Goal: Information Seeking & Learning: Learn about a topic

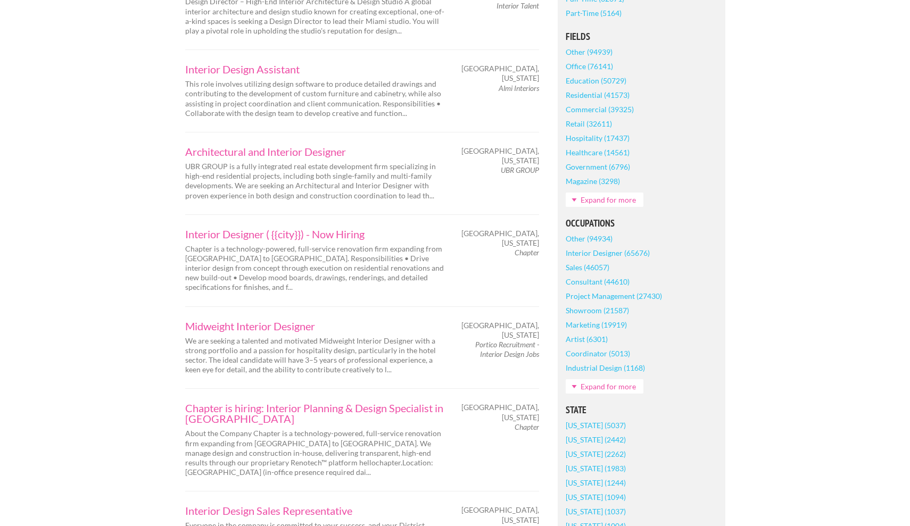
scroll to position [335, 0]
click at [211, 320] on link "Midweight Interior Designer" at bounding box center [315, 325] width 261 height 11
click at [262, 320] on link "Midweight Interior Designer" at bounding box center [315, 325] width 261 height 11
click at [242, 228] on link "Interior Designer ( {{city}}) - Now Hiring" at bounding box center [315, 233] width 261 height 11
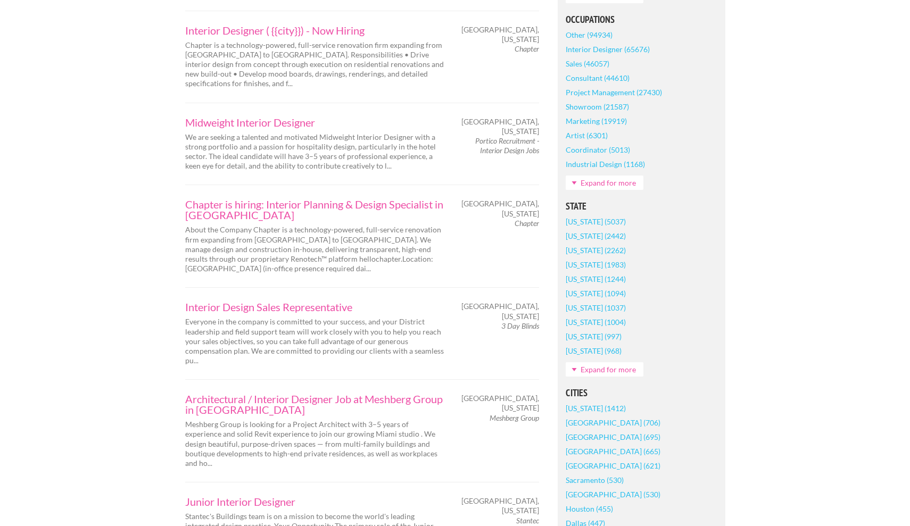
scroll to position [538, 0]
click at [374, 393] on link "Architectural / Interior Designer Job at Meshberg Group in Miami Beach" at bounding box center [315, 403] width 261 height 21
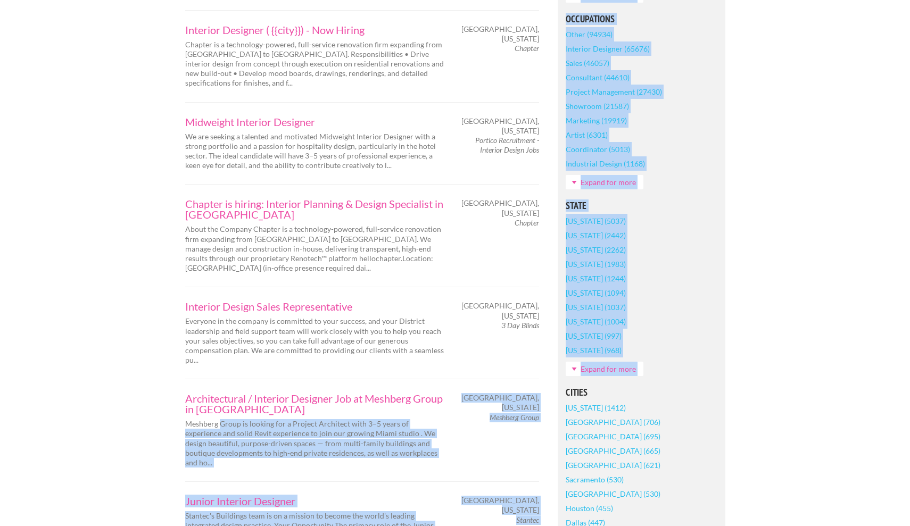
drag, startPoint x: 220, startPoint y: 381, endPoint x: 143, endPoint y: 359, distance: 80.2
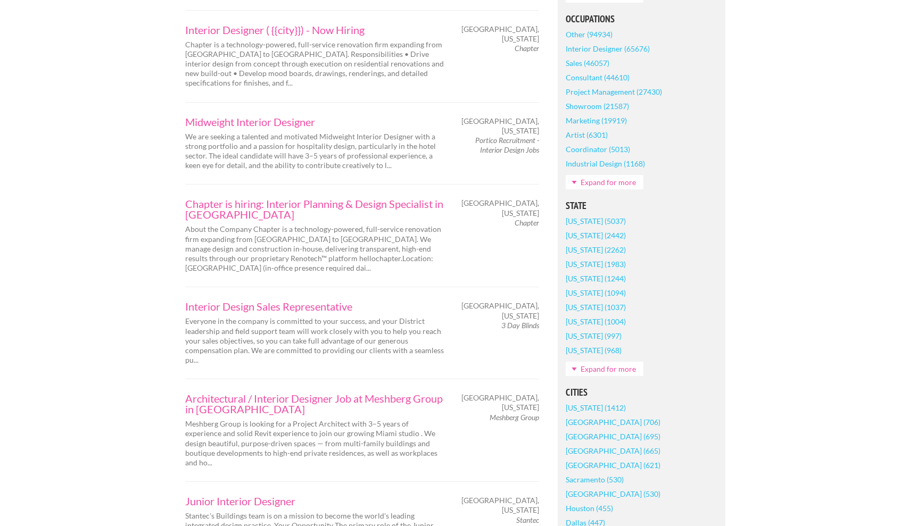
click at [218, 393] on link "Architectural / Interior Designer Job at Meshberg Group in Miami Beach" at bounding box center [315, 403] width 261 height 21
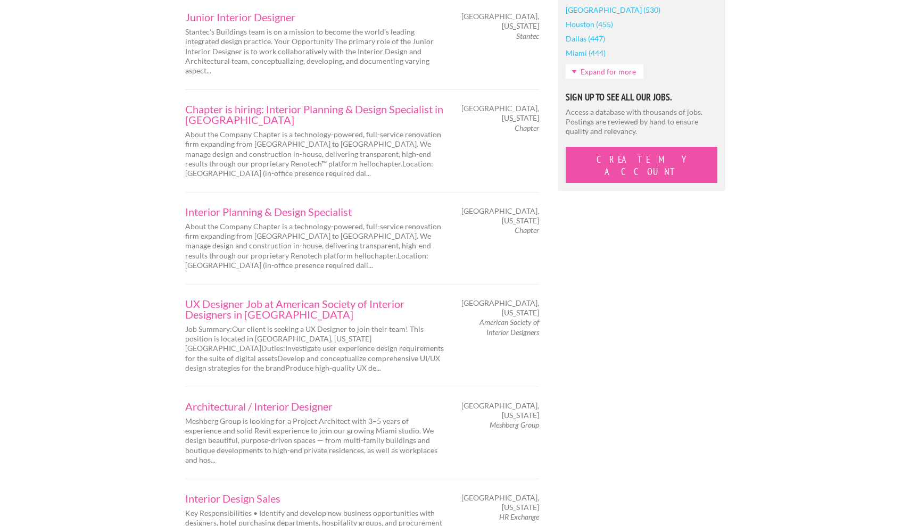
scroll to position [1023, 0]
click at [228, 298] on link "UX Designer Job at American Society of Interior Designers in Miami" at bounding box center [315, 308] width 261 height 21
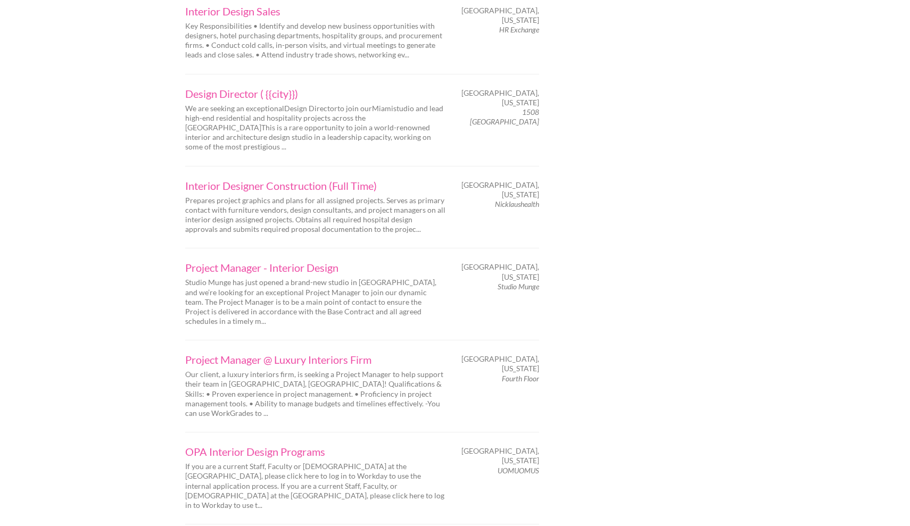
scroll to position [1540, 0]
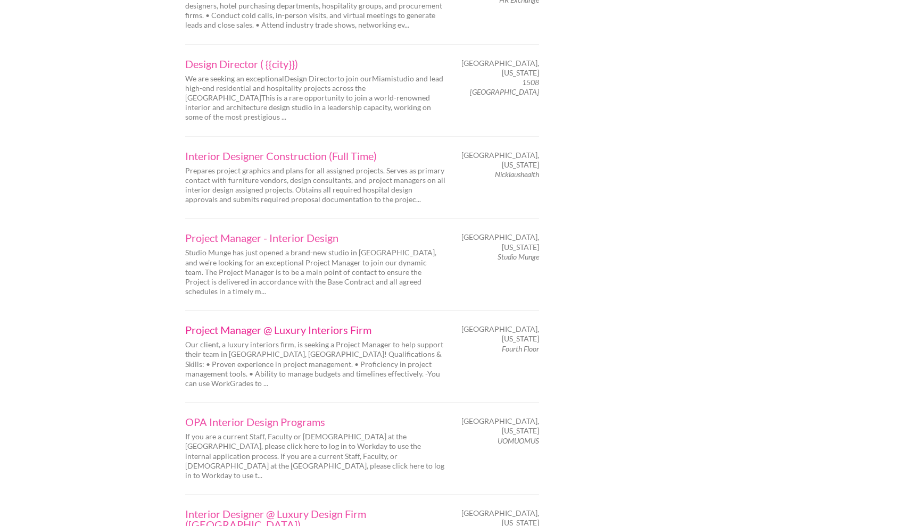
click at [319, 325] on link "Project Manager @ Luxury Interiors Firm" at bounding box center [315, 330] width 261 height 11
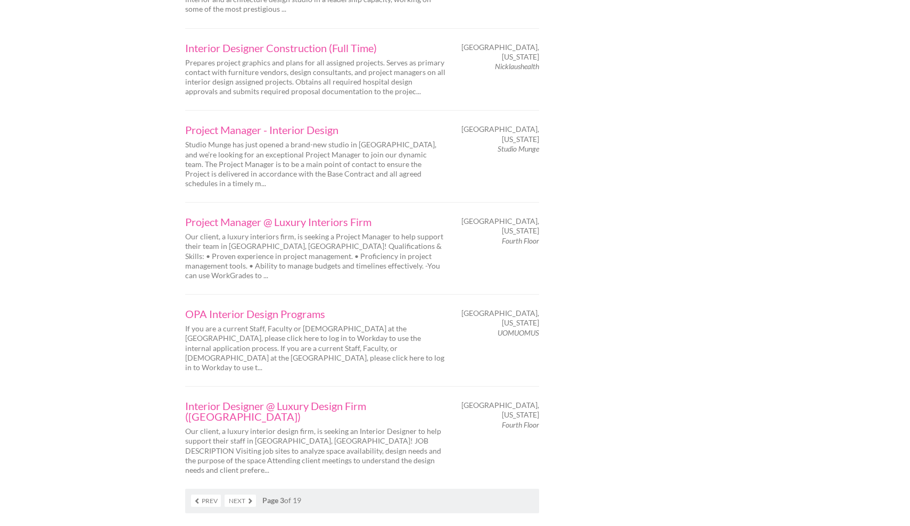
scroll to position [1652, 0]
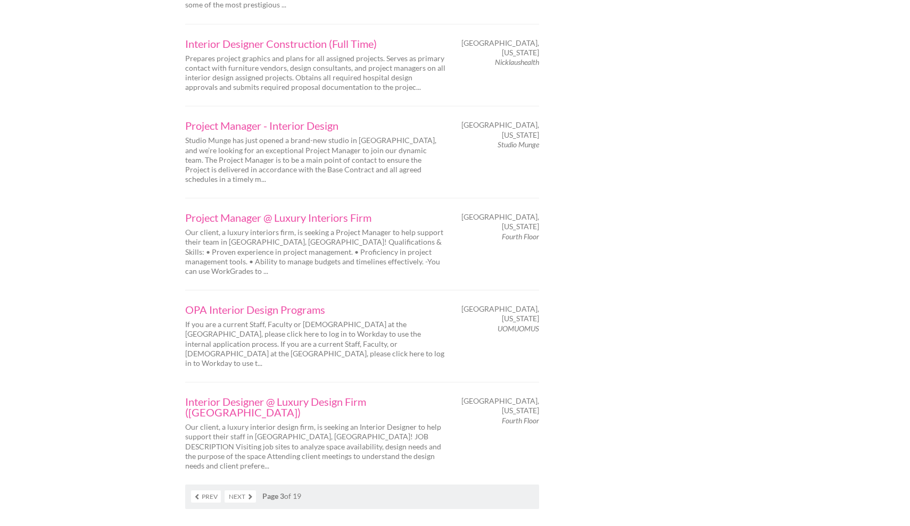
click at [240, 491] on link "Next" at bounding box center [240, 497] width 31 height 12
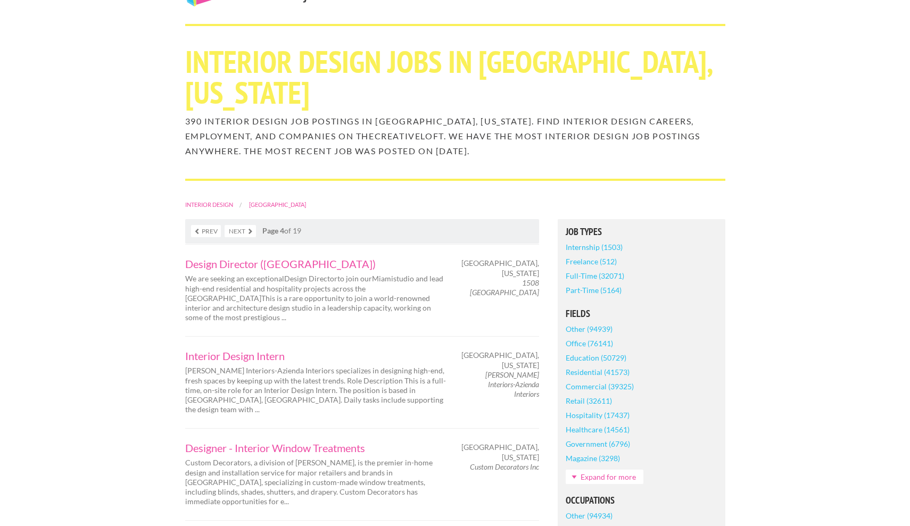
scroll to position [60, 0]
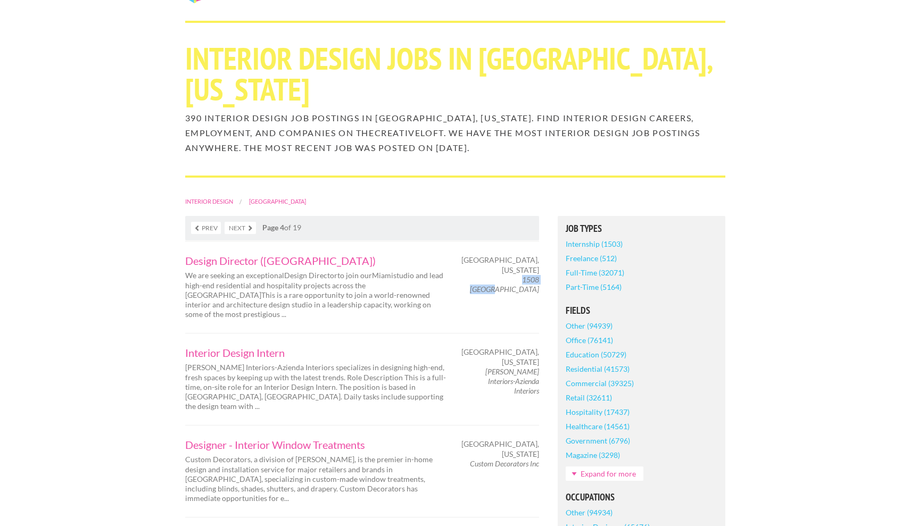
drag, startPoint x: 498, startPoint y: 240, endPoint x: 535, endPoint y: 235, distance: 37.6
click at [537, 275] on em "1508 London" at bounding box center [504, 284] width 69 height 19
copy em "1508 London"
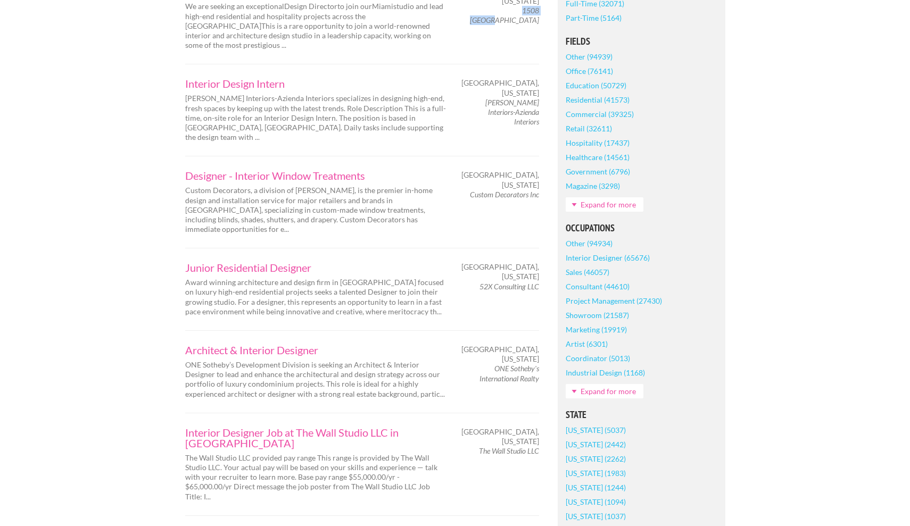
scroll to position [330, 0]
drag, startPoint x: 498, startPoint y: 295, endPoint x: 541, endPoint y: 304, distance: 44.2
click at [542, 343] on div "Miami, Florida ONE Sotheby's International Realty" at bounding box center [501, 362] width 93 height 39
click at [541, 343] on div "Miami, Florida ONE Sotheby's International Realty" at bounding box center [501, 362] width 93 height 39
click at [539, 343] on div "Miami, Florida ONE Sotheby's International Realty" at bounding box center [501, 362] width 93 height 39
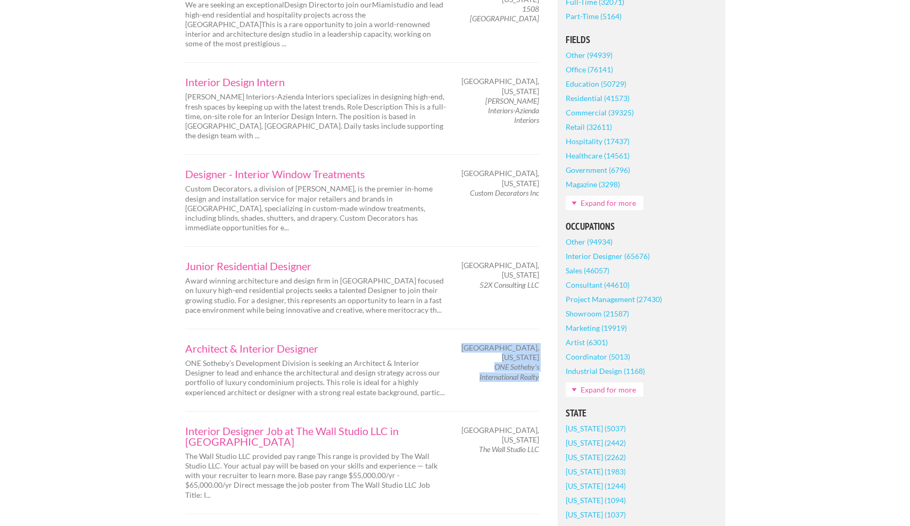
copy div "Miami, Florida ONE Sotheby's International Realty"
click at [516, 343] on div "Architect & Interior Designer ONE Sotheby’s Development Division is seeking an …" at bounding box center [362, 370] width 373 height 54
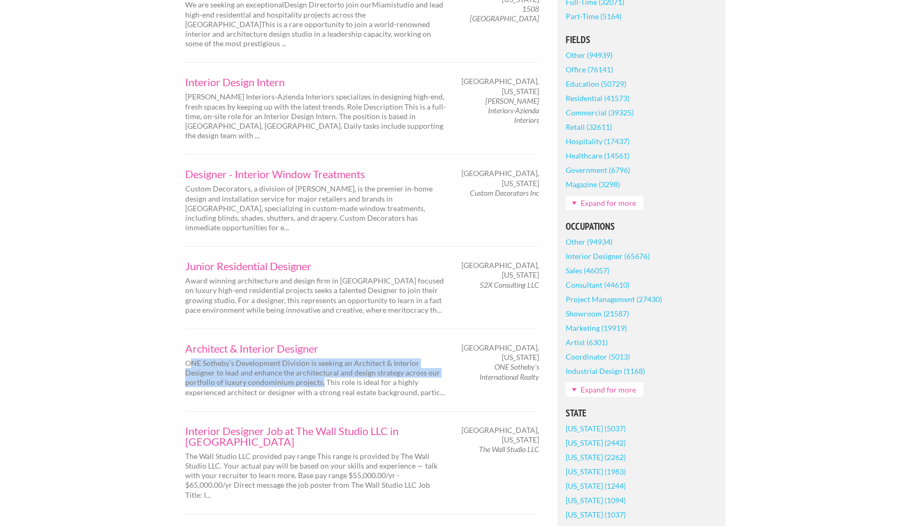
drag, startPoint x: 189, startPoint y: 302, endPoint x: 319, endPoint y: 321, distance: 131.9
click at [319, 359] on p "ONE Sotheby’s Development Division is seeking an Architect & Interior Designer …" at bounding box center [315, 378] width 261 height 39
copy p "NE Sotheby’s Development Division is seeking an Architect & Interior Designer t…"
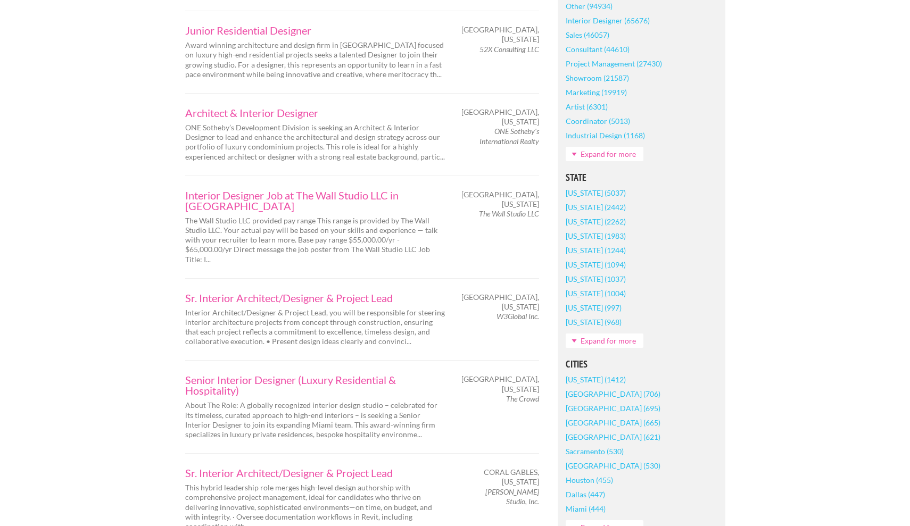
scroll to position [567, 0]
click at [542, 374] on div "Senior Interior Designer (Luxury Residential & Hospitality) About The Role: A g…" at bounding box center [362, 406] width 373 height 65
drag, startPoint x: 509, startPoint y: 306, endPoint x: 535, endPoint y: 313, distance: 27.5
click at [536, 374] on div "Senior Interior Designer (Luxury Residential & Hospitality) About The Role: A g…" at bounding box center [362, 406] width 373 height 65
click at [524, 374] on div "Senior Interior Designer (Luxury Residential & Hospitality) About The Role: A g…" at bounding box center [362, 406] width 373 height 65
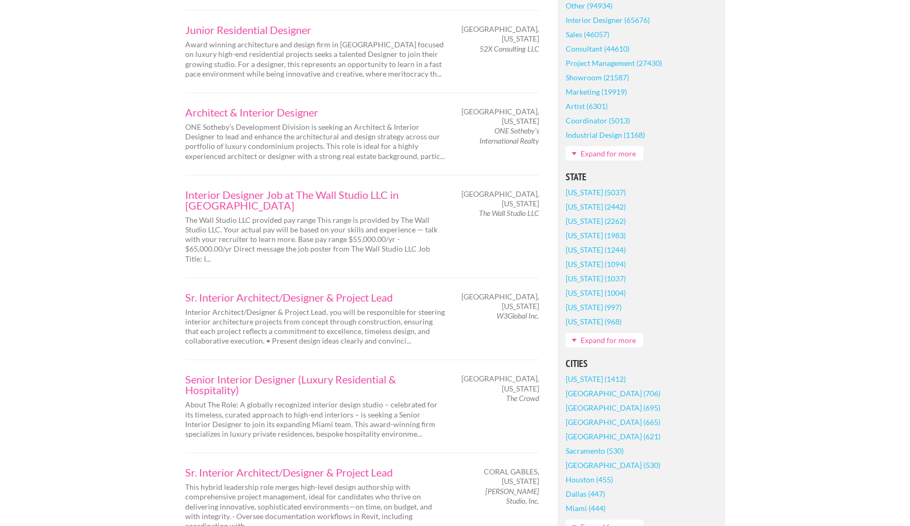
drag, startPoint x: 505, startPoint y: 306, endPoint x: 541, endPoint y: 306, distance: 36.2
click at [543, 374] on div "Miami, Florida The Crowd" at bounding box center [501, 388] width 93 height 29
click at [541, 374] on div "Miami, Florida The Crowd" at bounding box center [501, 388] width 93 height 29
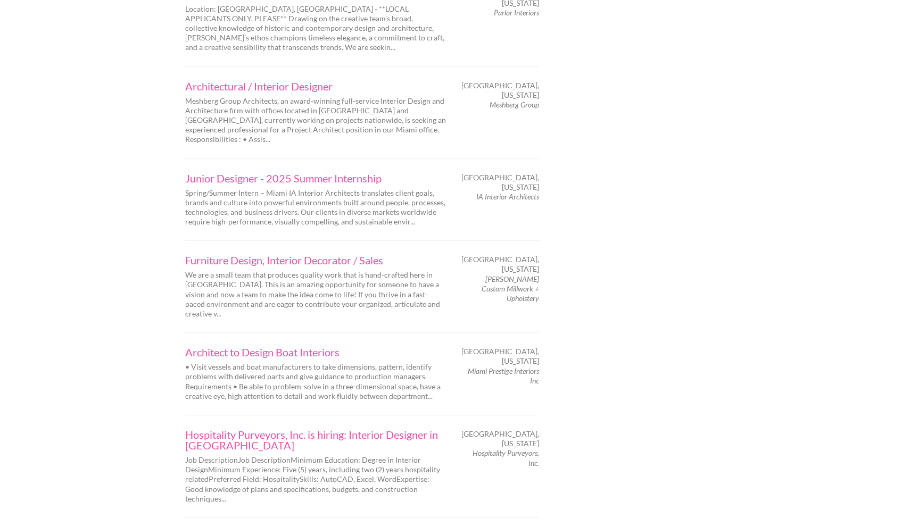
scroll to position [1304, 0]
click at [309, 345] on link "Architect to Design Boat Interiors" at bounding box center [315, 350] width 261 height 11
drag, startPoint x: 544, startPoint y: 254, endPoint x: 526, endPoint y: 260, distance: 18.3
click at [526, 345] on div "Architect to Design Boat Interiors • Visit vessels and boat manufacturers to ta…" at bounding box center [362, 372] width 373 height 54
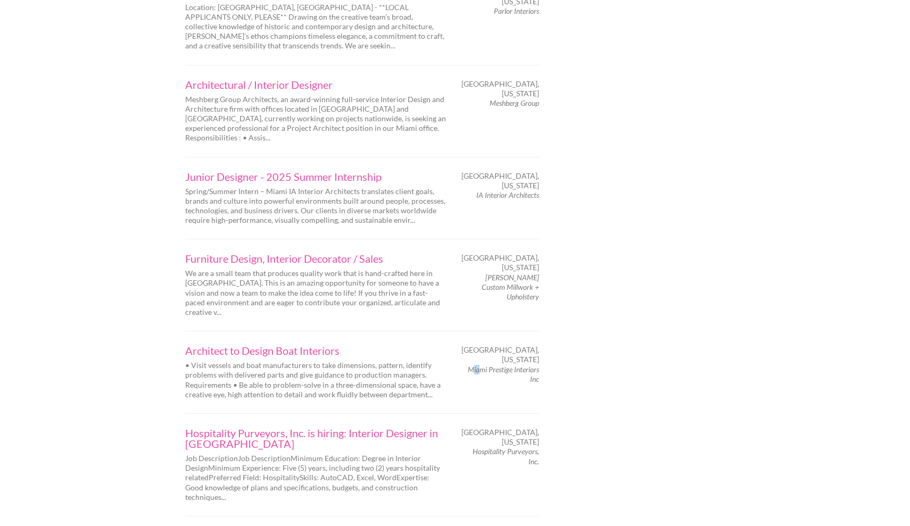
drag, startPoint x: 471, startPoint y: 246, endPoint x: 479, endPoint y: 247, distance: 7.5
click at [479, 365] on em "Miami Prestige Interiors Inc" at bounding box center [503, 374] width 71 height 19
drag, startPoint x: 468, startPoint y: 243, endPoint x: 538, endPoint y: 245, distance: 70.3
click at [538, 365] on em "Miami Prestige Interiors Inc" at bounding box center [503, 374] width 71 height 19
copy em "Miami Prestige Interiors"
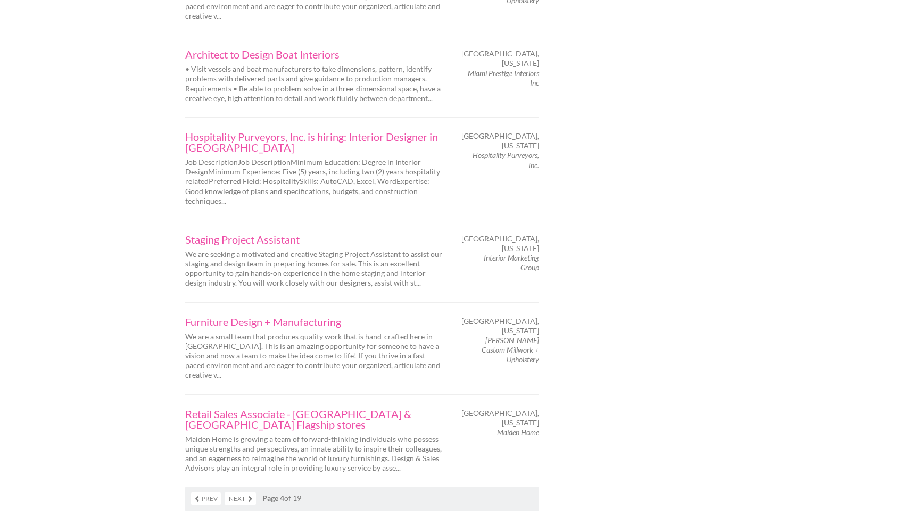
scroll to position [1602, 0]
click at [242, 491] on link "Next" at bounding box center [240, 497] width 31 height 12
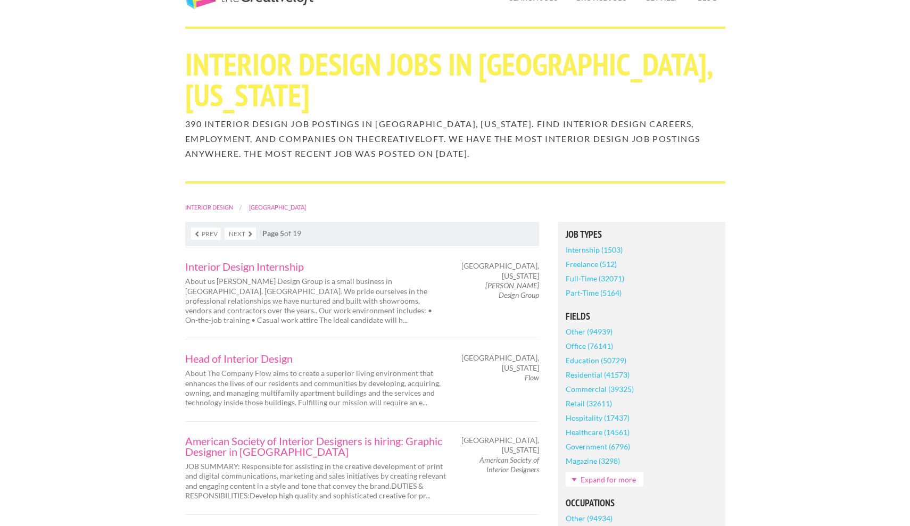
scroll to position [54, 0]
drag, startPoint x: 472, startPoint y: 243, endPoint x: 540, endPoint y: 242, distance: 67.6
click at [540, 261] on div "Miami, Florida Howard Design Group" at bounding box center [501, 280] width 93 height 39
copy div "[GEOGRAPHIC_DATA], [US_STATE]"
drag, startPoint x: 475, startPoint y: 247, endPoint x: 536, endPoint y: 245, distance: 61.2
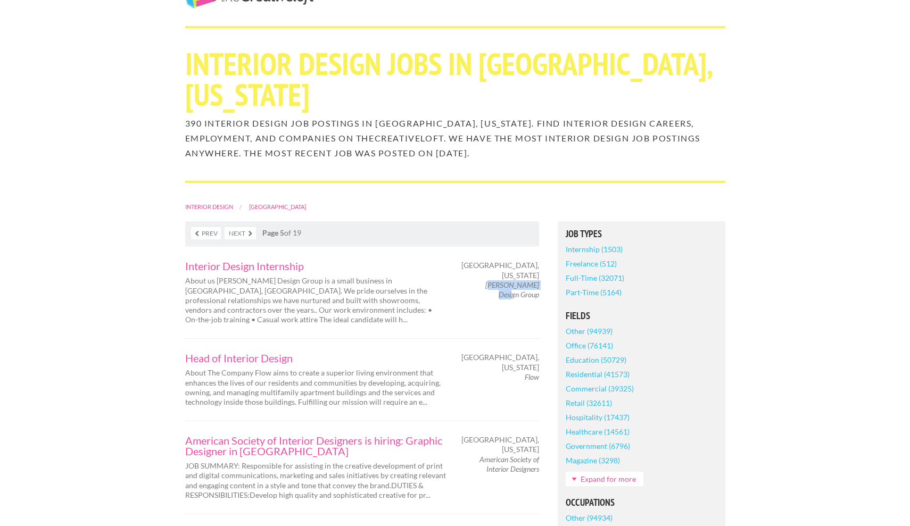
click at [536, 280] on em "Howard Design Group" at bounding box center [512, 289] width 54 height 19
drag, startPoint x: 469, startPoint y: 242, endPoint x: 509, endPoint y: 244, distance: 40.5
click at [509, 261] on div "Miami, Florida Howard Design Group" at bounding box center [501, 280] width 93 height 39
click at [509, 280] on em "Howard Design Group" at bounding box center [512, 289] width 54 height 19
drag, startPoint x: 471, startPoint y: 244, endPoint x: 540, endPoint y: 246, distance: 68.7
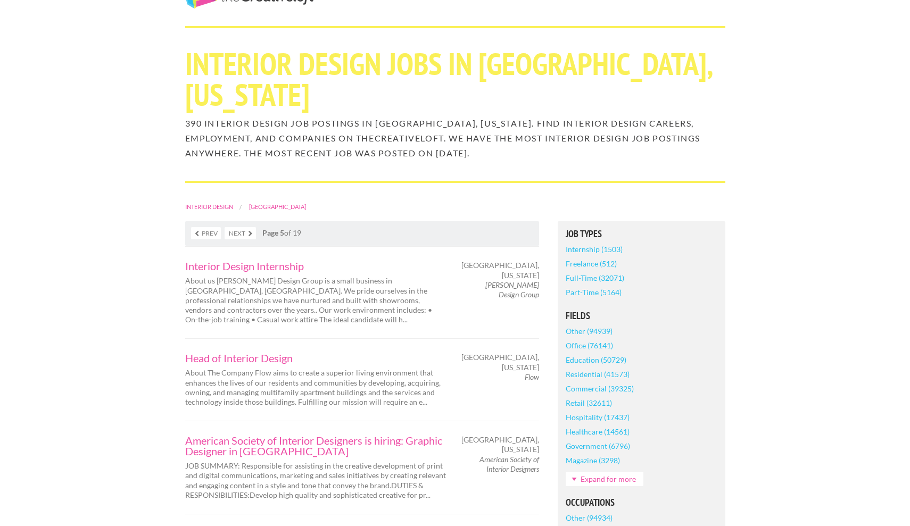
click at [540, 261] on div "Miami, Florida Howard Design Group" at bounding box center [501, 280] width 93 height 39
click at [543, 261] on div "Miami, Florida Howard Design Group" at bounding box center [501, 280] width 93 height 39
drag, startPoint x: 483, startPoint y: 244, endPoint x: 524, endPoint y: 244, distance: 41.0
click at [524, 280] on em "Howard Design Group" at bounding box center [512, 289] width 54 height 19
drag, startPoint x: 473, startPoint y: 244, endPoint x: 539, endPoint y: 247, distance: 65.5
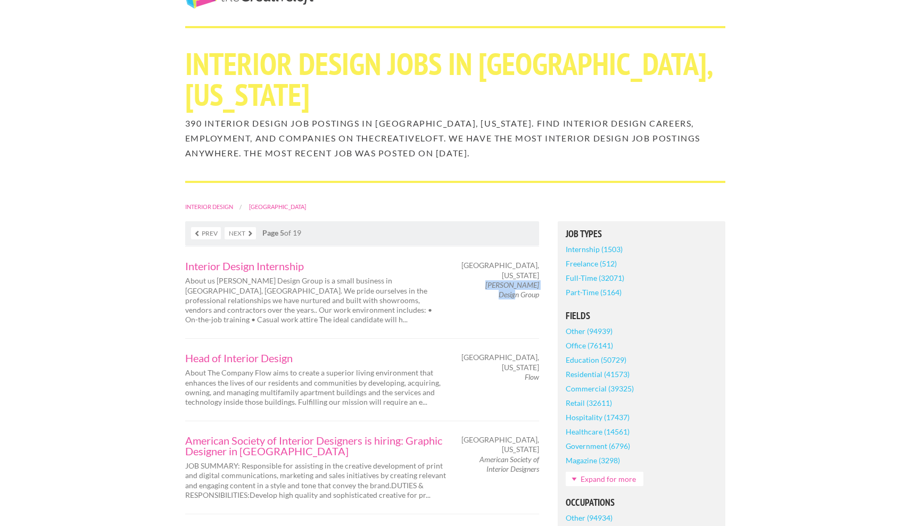
click at [539, 280] on em "Howard Design Group" at bounding box center [512, 289] width 54 height 19
copy em "Howard Design Group"
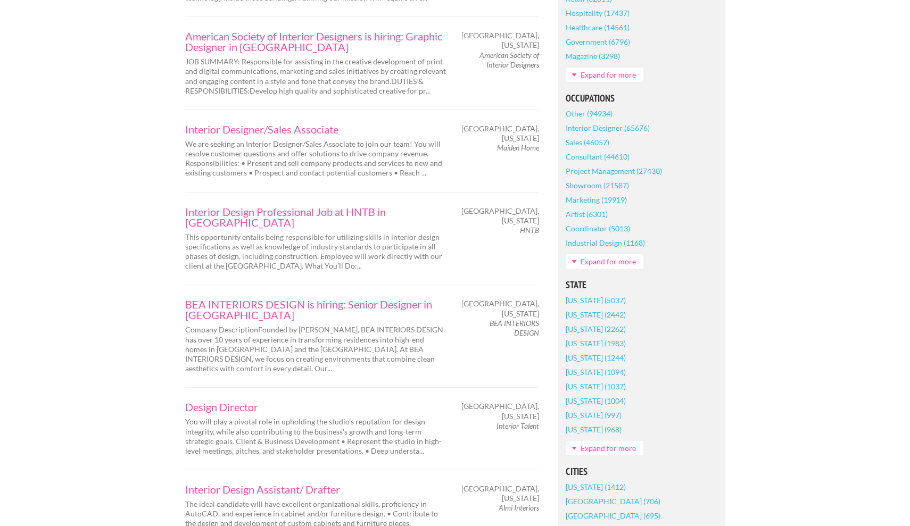
scroll to position [460, 0]
drag, startPoint x: 490, startPoint y: 257, endPoint x: 538, endPoint y: 268, distance: 49.7
click at [538, 318] on em "BEA INTERIORS DESIGN" at bounding box center [514, 327] width 49 height 19
copy em "BEA INTERIORS DESIGN"
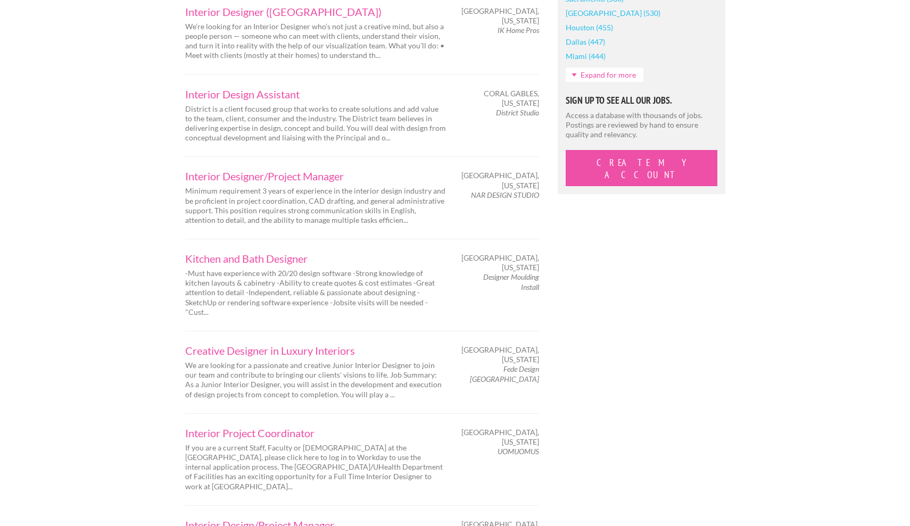
scroll to position [1018, 0]
drag, startPoint x: 542, startPoint y: 294, endPoint x: 504, endPoint y: 293, distance: 37.8
click at [504, 346] on div "Miami, Florida Fede Design USA" at bounding box center [501, 365] width 93 height 39
click at [491, 366] on em "Fede Design USA" at bounding box center [504, 375] width 69 height 19
drag, startPoint x: 488, startPoint y: 297, endPoint x: 544, endPoint y: 307, distance: 56.7
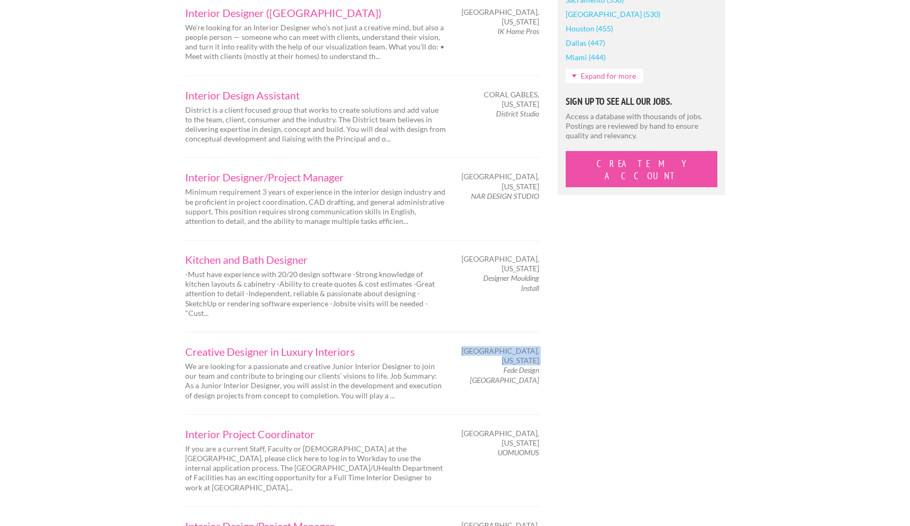
click at [544, 346] on div "Creative Designer in Luxury Interiors We are looking for a passionate and creat…" at bounding box center [362, 373] width 373 height 54
click at [532, 346] on div "Creative Designer in Luxury Interiors We are looking for a passionate and creat…" at bounding box center [362, 373] width 373 height 54
drag, startPoint x: 492, startPoint y: 293, endPoint x: 528, endPoint y: 298, distance: 36.5
click at [528, 366] on em "Fede Design USA" at bounding box center [504, 375] width 69 height 19
drag, startPoint x: 486, startPoint y: 296, endPoint x: 540, endPoint y: 289, distance: 54.2
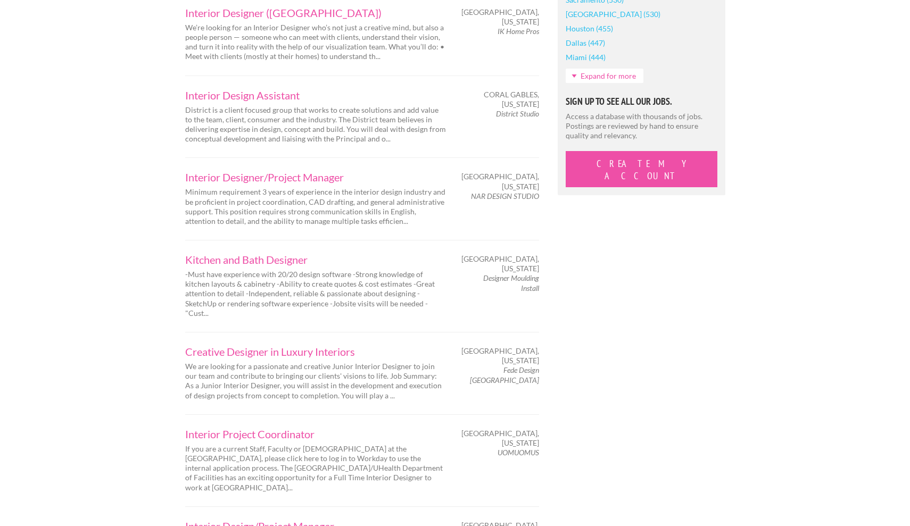
click at [540, 346] on div "Miami, Florida Fede Design USA" at bounding box center [501, 365] width 93 height 39
drag, startPoint x: 491, startPoint y: 294, endPoint x: 505, endPoint y: 296, distance: 14.5
click at [505, 366] on em "Fede Design USA" at bounding box center [504, 375] width 69 height 19
drag, startPoint x: 489, startPoint y: 294, endPoint x: 537, endPoint y: 296, distance: 48.5
click at [537, 366] on em "Fede Design USA" at bounding box center [504, 375] width 69 height 19
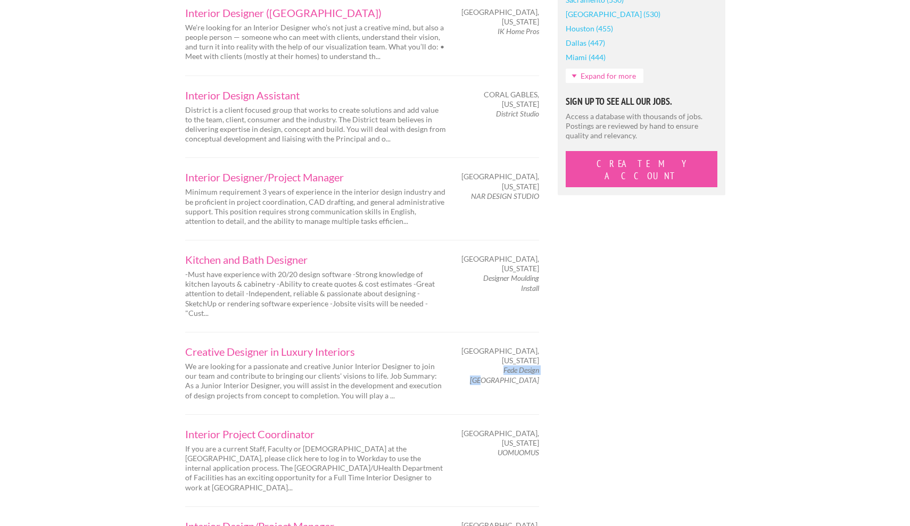
copy em "Fede Design USA"
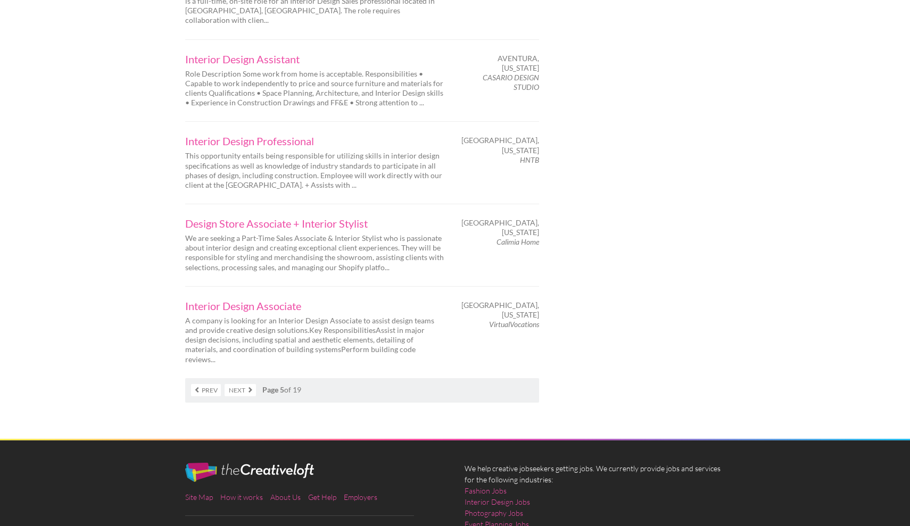
scroll to position [1669, 0]
click at [233, 385] on link "Next" at bounding box center [240, 391] width 31 height 12
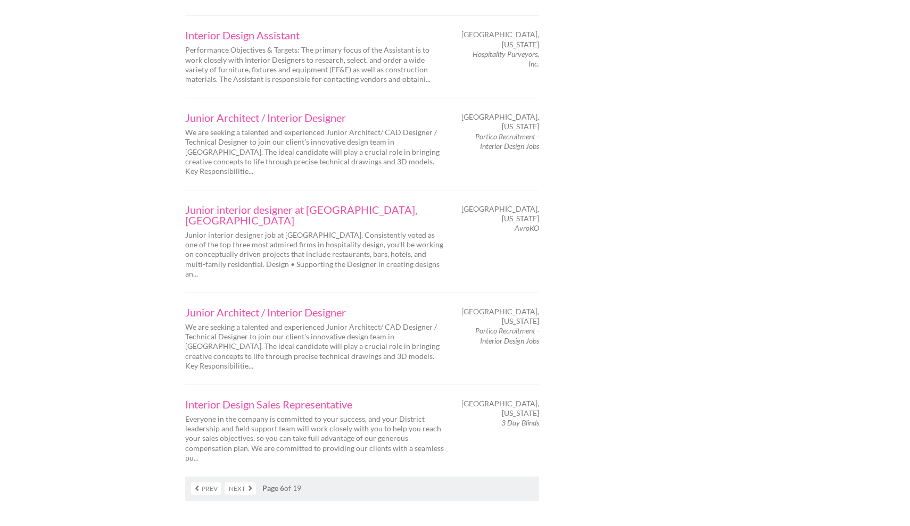
scroll to position [1651, 0]
click at [237, 482] on link "Next" at bounding box center [240, 488] width 31 height 12
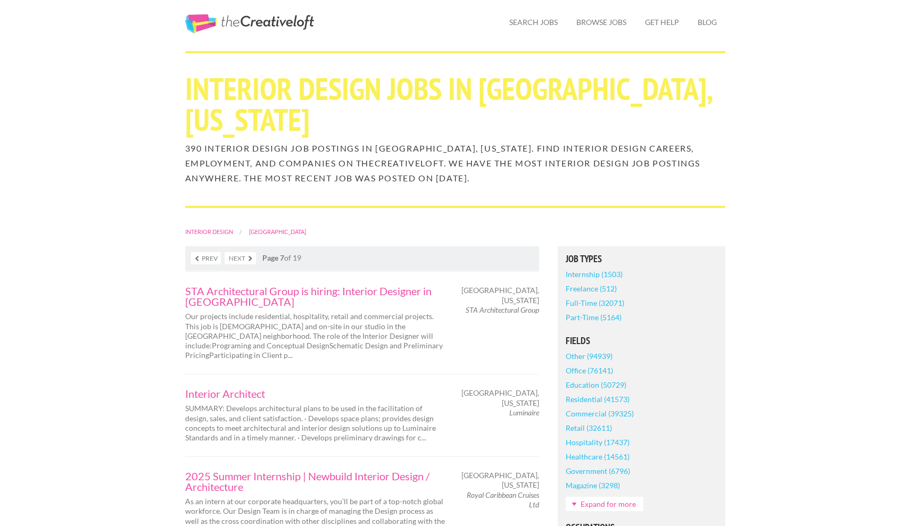
scroll to position [39, 0]
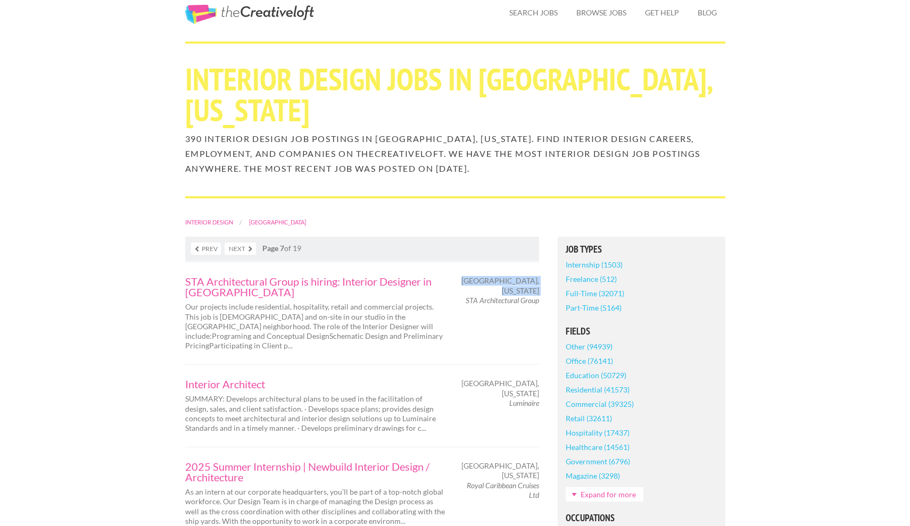
drag, startPoint x: 465, startPoint y: 258, endPoint x: 542, endPoint y: 267, distance: 77.1
click at [543, 276] on div "STA Architectural Group is hiring: Interior Designer in [GEOGRAPHIC_DATA] Our p…" at bounding box center [362, 313] width 373 height 75
click at [510, 296] on em "STA Architectural Group" at bounding box center [502, 300] width 73 height 9
drag, startPoint x: 467, startPoint y: 259, endPoint x: 536, endPoint y: 261, distance: 69.7
click at [536, 296] on em "STA Architectural Group" at bounding box center [502, 300] width 73 height 9
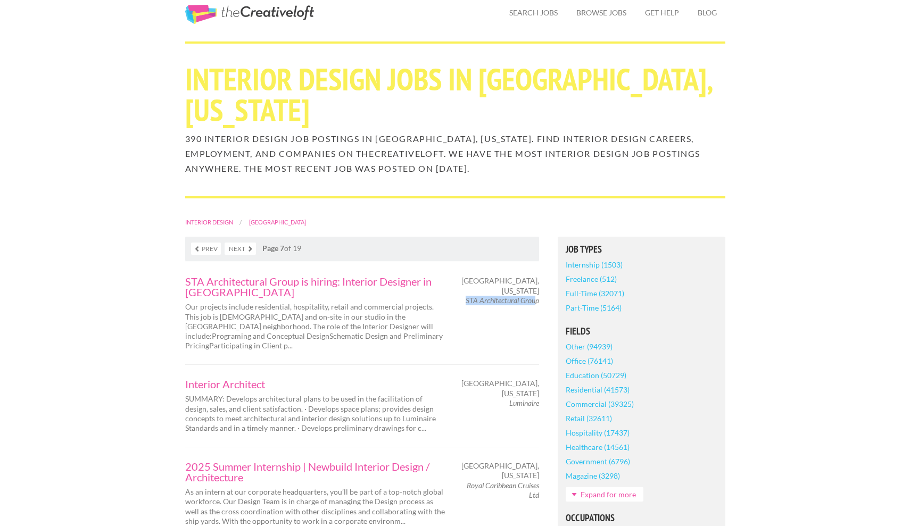
copy em "STA Architectural Grou"
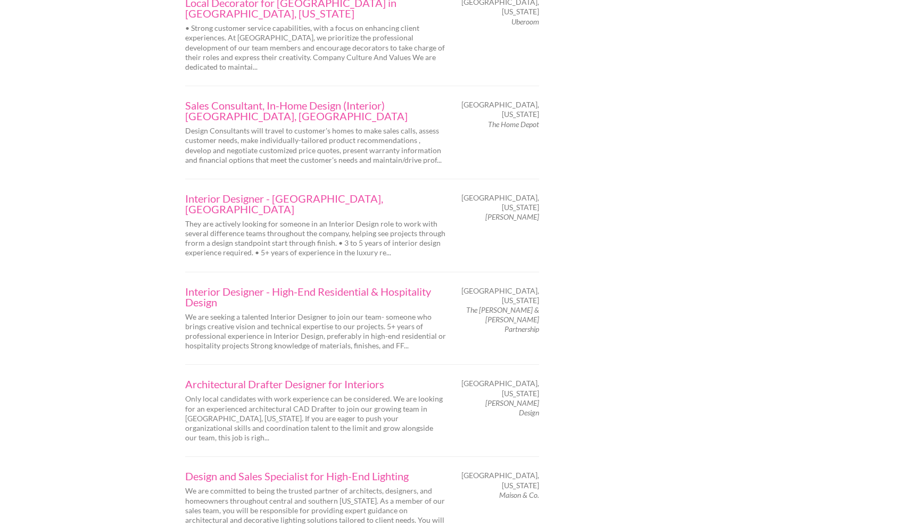
scroll to position [1334, 0]
drag, startPoint x: 542, startPoint y: 248, endPoint x: 489, endPoint y: 248, distance: 53.2
click at [489, 378] on div "Miami, Florida Carla Guilhem Design" at bounding box center [501, 397] width 93 height 39
click at [498, 378] on div "Architectural Drafter Designer for Interiors Only local candidates with work ex…" at bounding box center [362, 410] width 373 height 64
drag, startPoint x: 476, startPoint y: 247, endPoint x: 526, endPoint y: 247, distance: 50.6
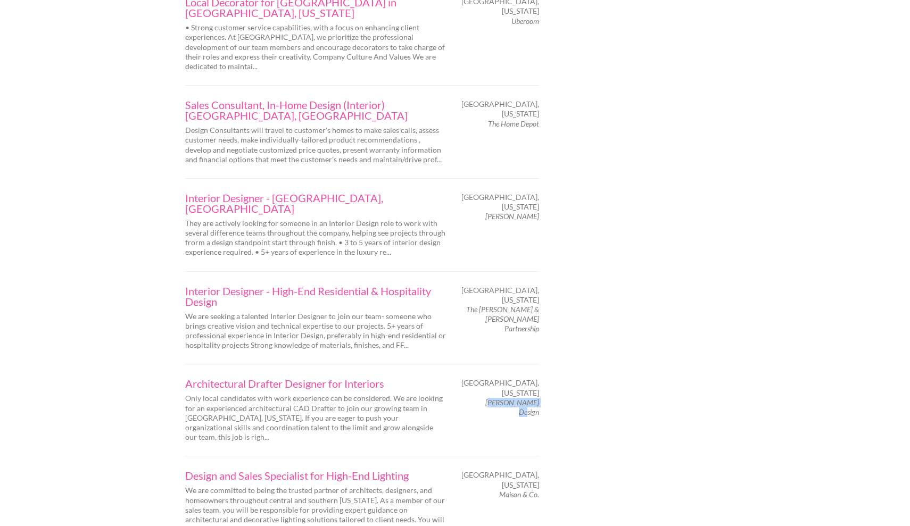
click at [527, 398] on em "Carla Guilhem Design" at bounding box center [512, 407] width 54 height 19
click at [481, 378] on div "Architectural Drafter Designer for Interiors Only local candidates with work ex…" at bounding box center [362, 410] width 373 height 64
drag, startPoint x: 471, startPoint y: 245, endPoint x: 542, endPoint y: 244, distance: 70.8
click at [542, 378] on div "Miami, Florida Carla Guilhem Design" at bounding box center [501, 397] width 93 height 39
drag, startPoint x: 542, startPoint y: 246, endPoint x: 502, endPoint y: 246, distance: 39.4
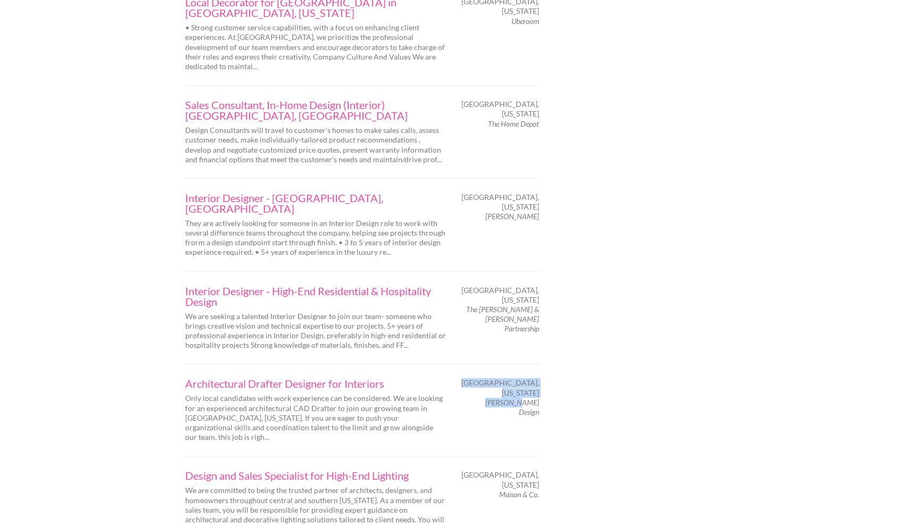
click at [502, 378] on div "Miami, Florida Carla Guilhem Design" at bounding box center [501, 397] width 93 height 39
click at [527, 378] on div "Architectural Drafter Designer for Interiors Only local candidates with work ex…" at bounding box center [362, 410] width 373 height 64
drag, startPoint x: 474, startPoint y: 247, endPoint x: 536, endPoint y: 251, distance: 62.4
click at [536, 398] on span "Carla Guilhem Design" at bounding box center [502, 407] width 75 height 19
copy em "Carla Guilhem Design"
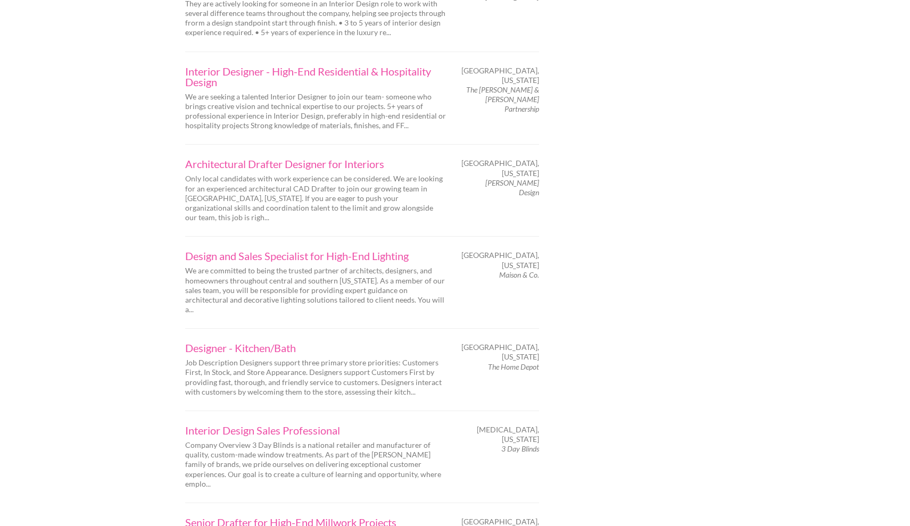
scroll to position [1557, 0]
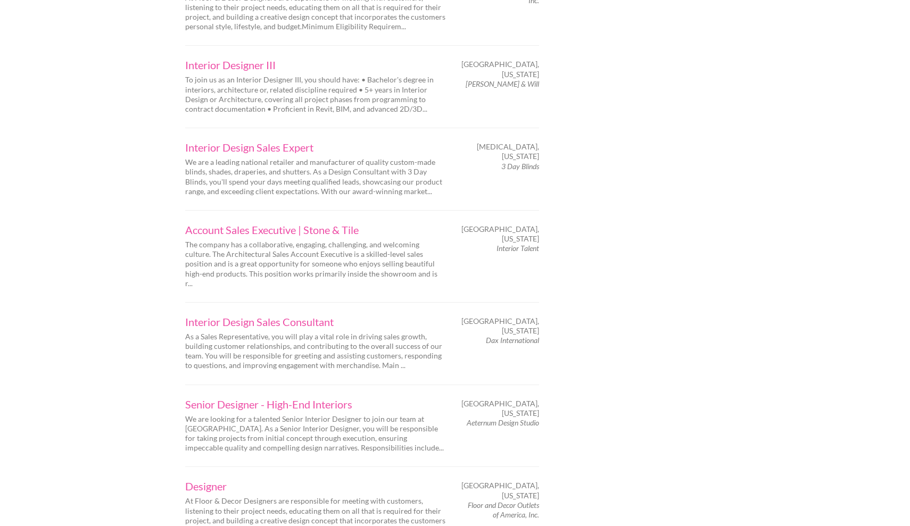
scroll to position [1265, 0]
